Goal: Transaction & Acquisition: Purchase product/service

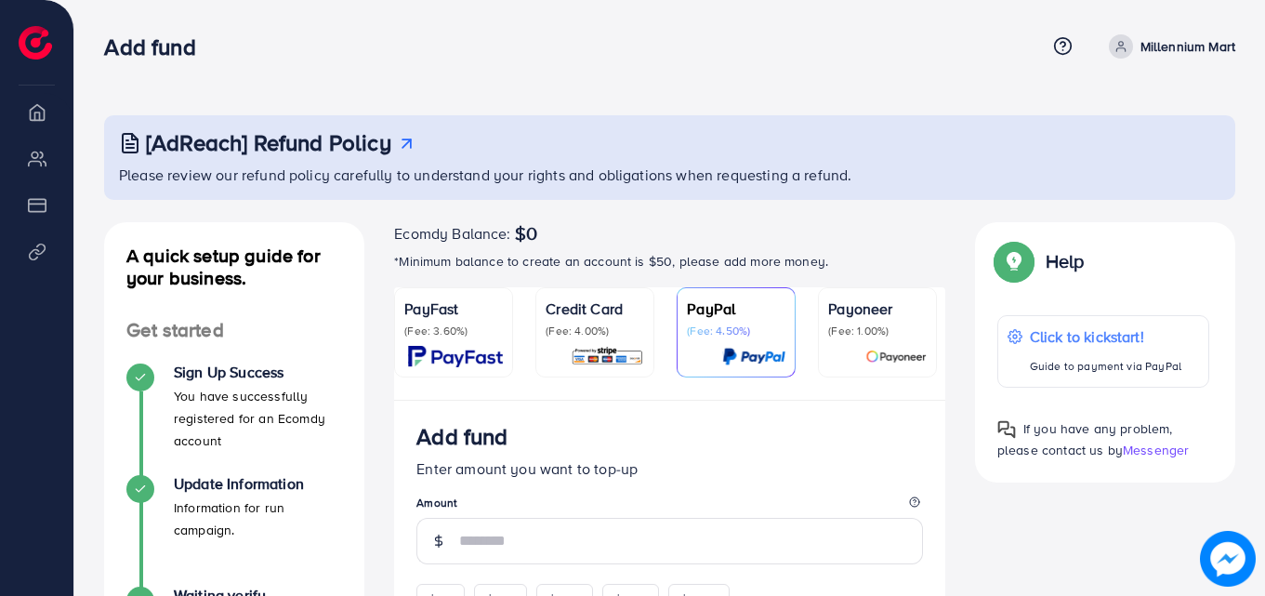
click at [457, 327] on p "(Fee: 3.60%)" at bounding box center [453, 331] width 99 height 15
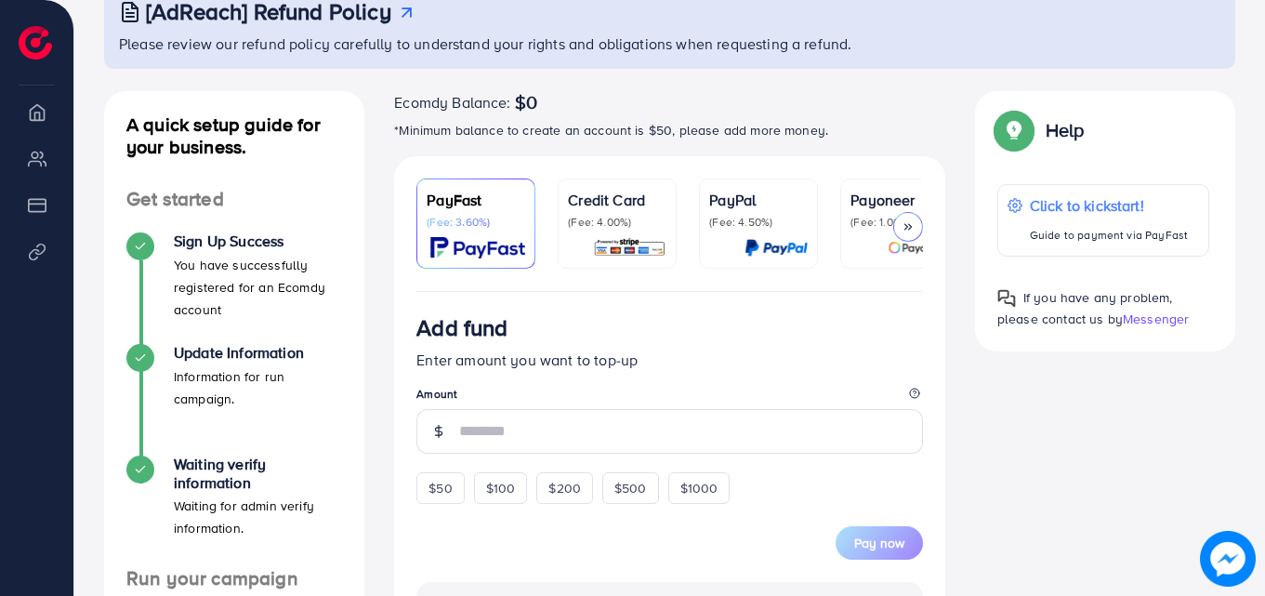
scroll to position [186, 0]
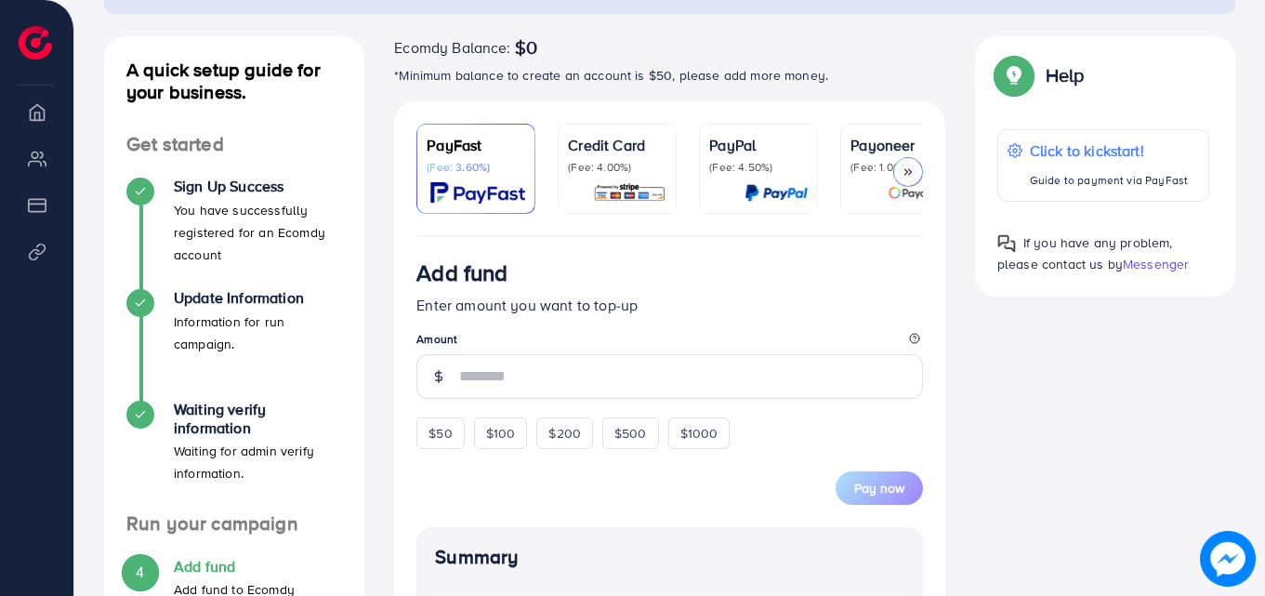
click at [413, 437] on div "Add fund Enter amount you want to top-up Amount $50 $100 $200 $500 $1000 Pay no…" at bounding box center [669, 604] width 551 height 735
click at [429, 439] on span "$50" at bounding box center [440, 433] width 23 height 19
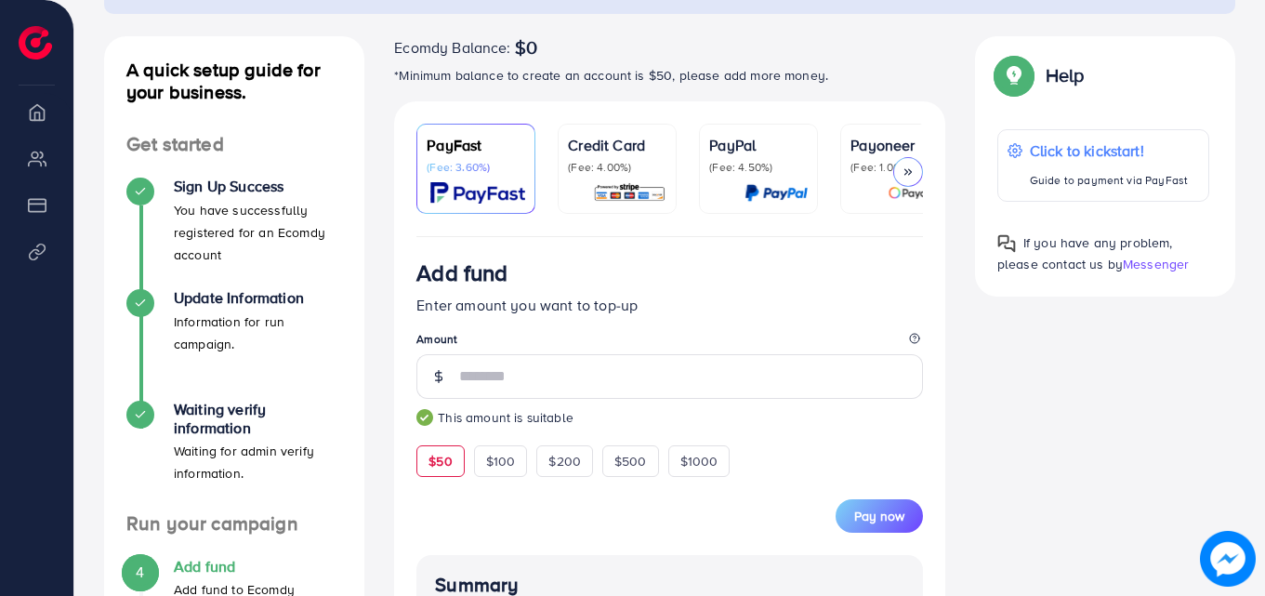
type input "**"
click at [882, 522] on span "Pay now" at bounding box center [879, 516] width 50 height 19
